Goal: Check status: Check status

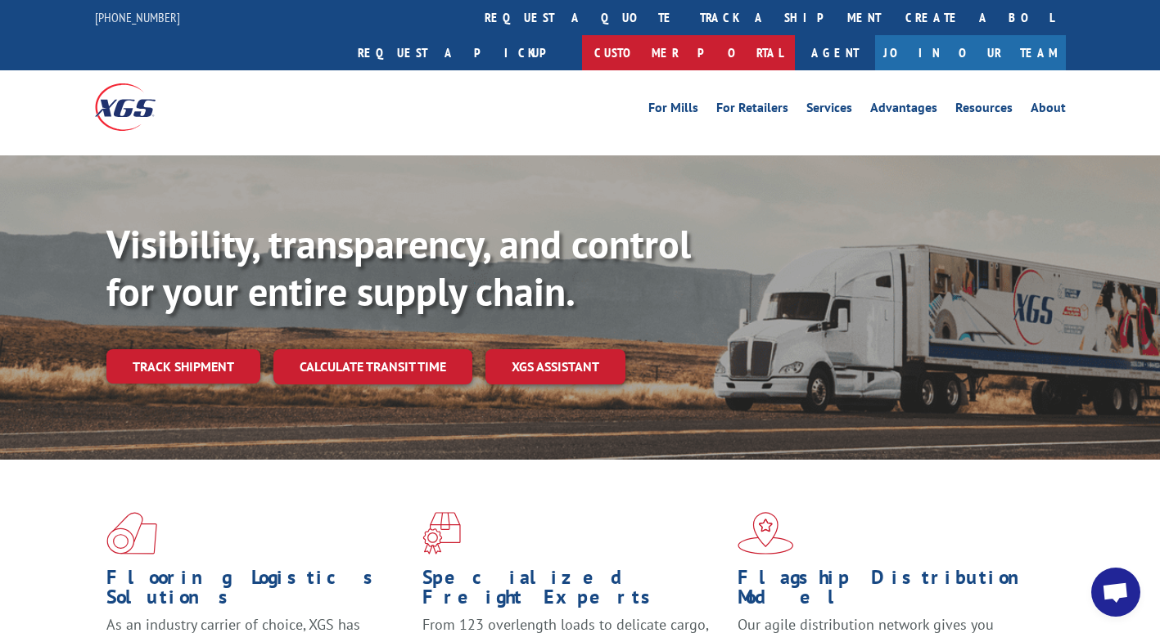
click at [795, 35] on link "Customer Portal" at bounding box center [688, 52] width 213 height 35
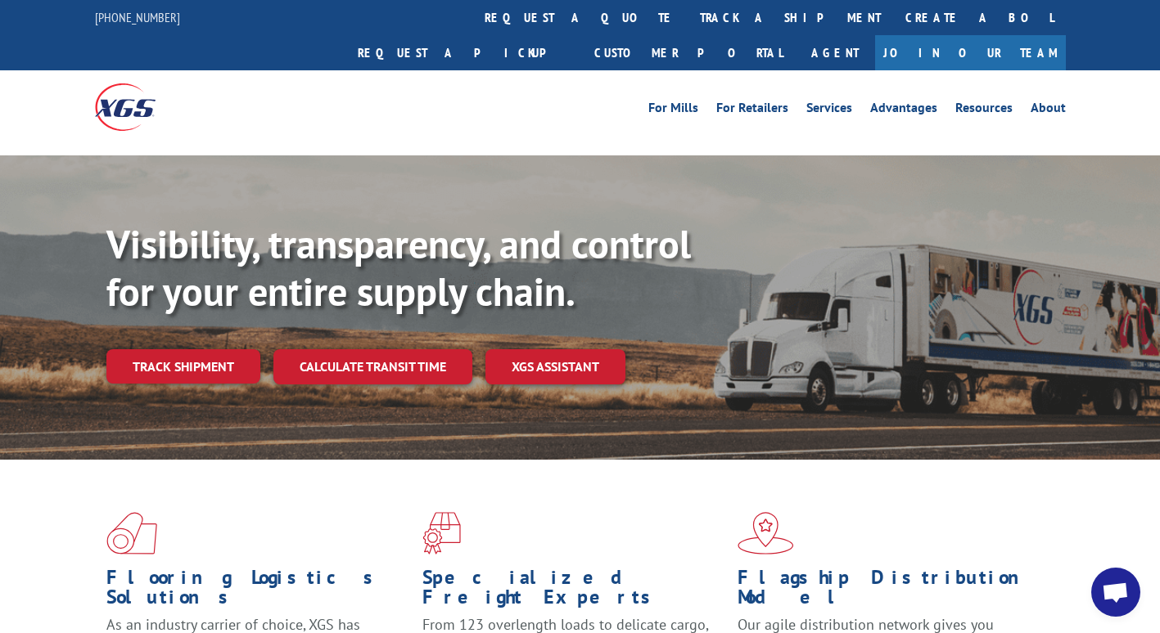
click at [687, 20] on link "track a shipment" at bounding box center [789, 17] width 205 height 35
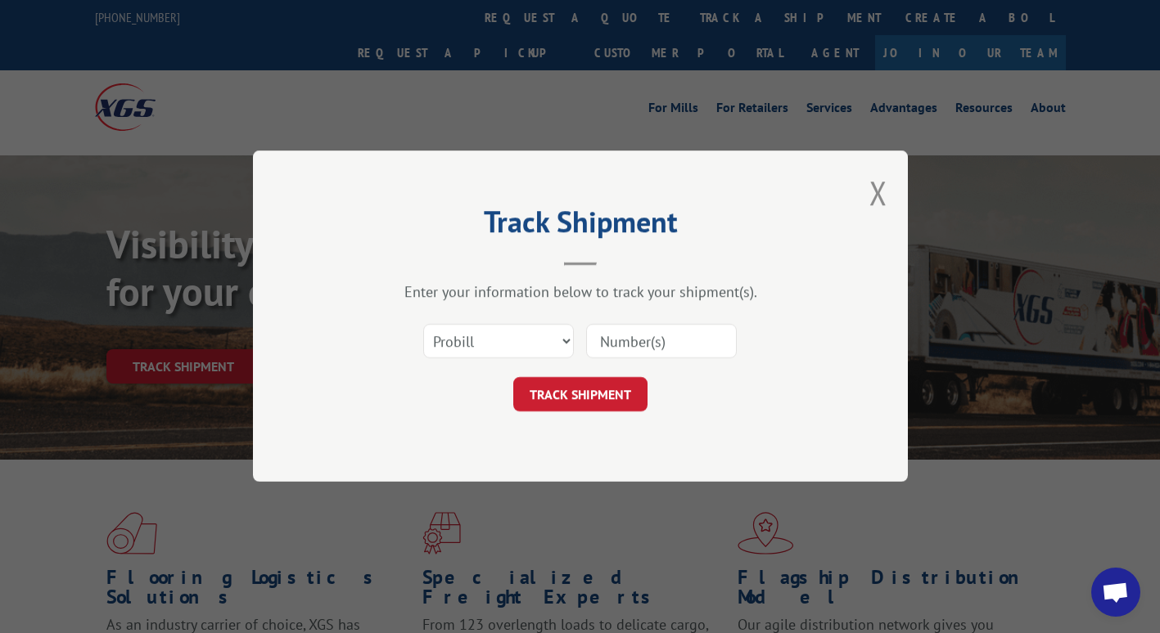
click at [642, 340] on input at bounding box center [661, 342] width 151 height 34
paste input "17630004"
type input "17630004"
click at [583, 407] on button "TRACK SHIPMENT" at bounding box center [580, 395] width 134 height 34
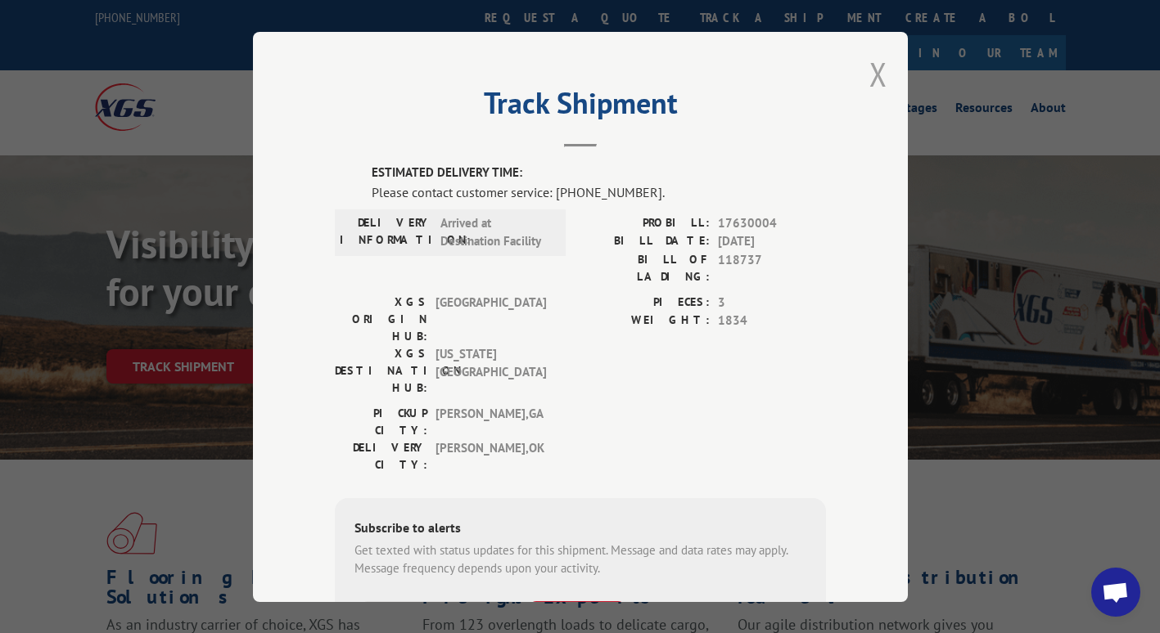
click at [877, 75] on button "Close modal" at bounding box center [878, 73] width 18 height 43
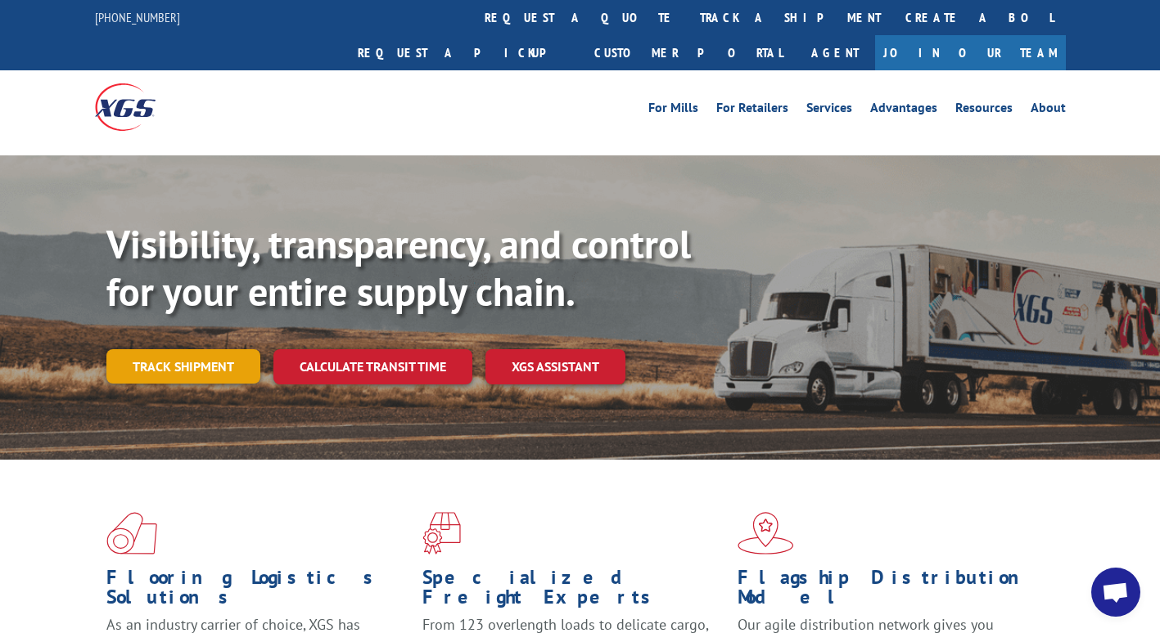
click at [193, 349] on link "Track shipment" at bounding box center [183, 366] width 154 height 34
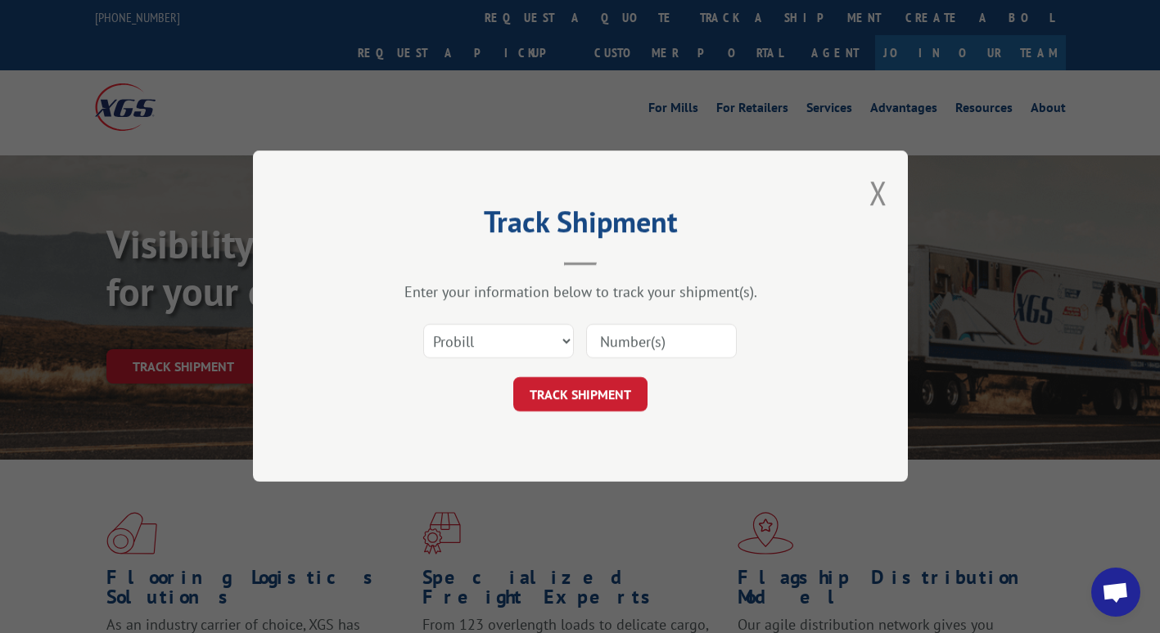
click at [671, 342] on input at bounding box center [661, 342] width 151 height 34
paste input "17630004"
type input "17630004"
click at [552, 392] on button "TRACK SHIPMENT" at bounding box center [580, 395] width 134 height 34
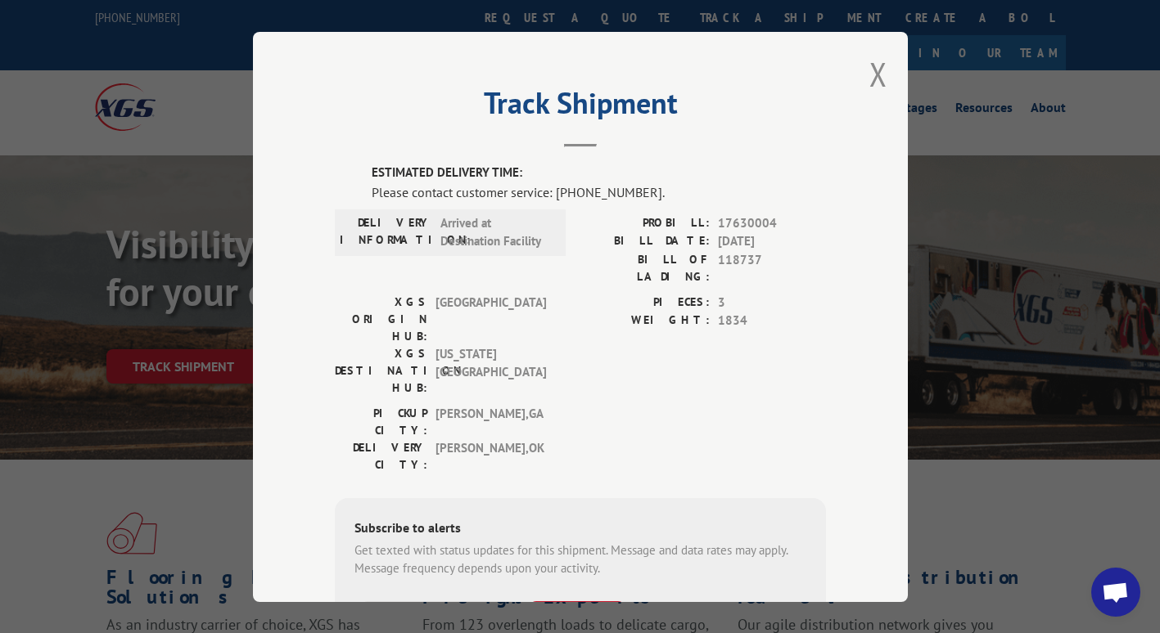
click at [151, 453] on div "Track Shipment ESTIMATED DELIVERY TIME: Please contact customer service: (844) …" at bounding box center [580, 316] width 1160 height 633
click at [878, 66] on button "Close modal" at bounding box center [878, 73] width 18 height 43
